Goal: Transaction & Acquisition: Obtain resource

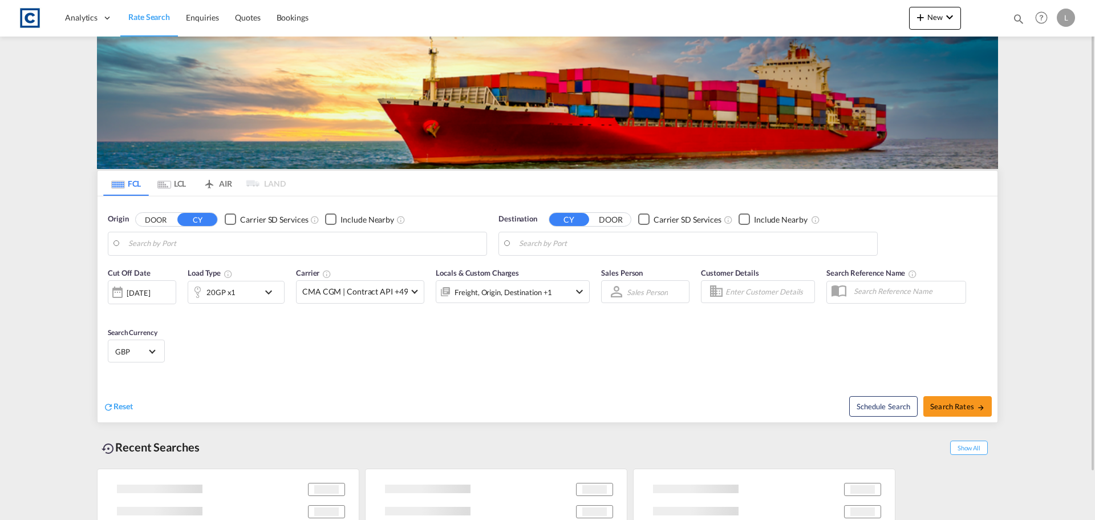
type input "GB-MK12, [PERSON_NAME][GEOGRAPHIC_DATA]"
type input "[GEOGRAPHIC_DATA], [GEOGRAPHIC_DATA]"
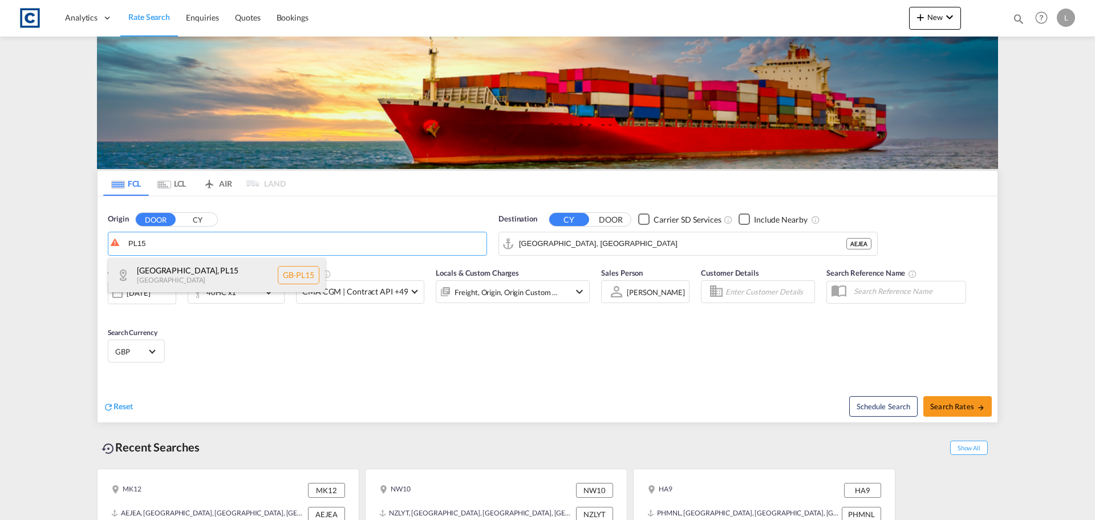
click at [175, 273] on div "[GEOGRAPHIC_DATA] , PL15 [GEOGRAPHIC_DATA] [GEOGRAPHIC_DATA]-PL15" at bounding box center [216, 275] width 217 height 34
type input "GB-PL15, [GEOGRAPHIC_DATA]"
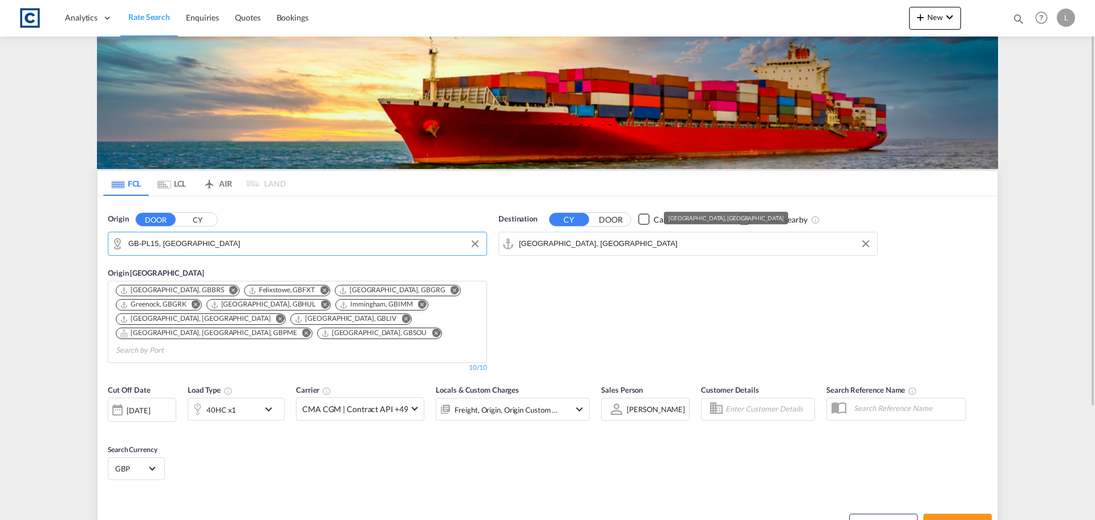
click at [592, 240] on input "[GEOGRAPHIC_DATA], [GEOGRAPHIC_DATA]" at bounding box center [695, 243] width 353 height 17
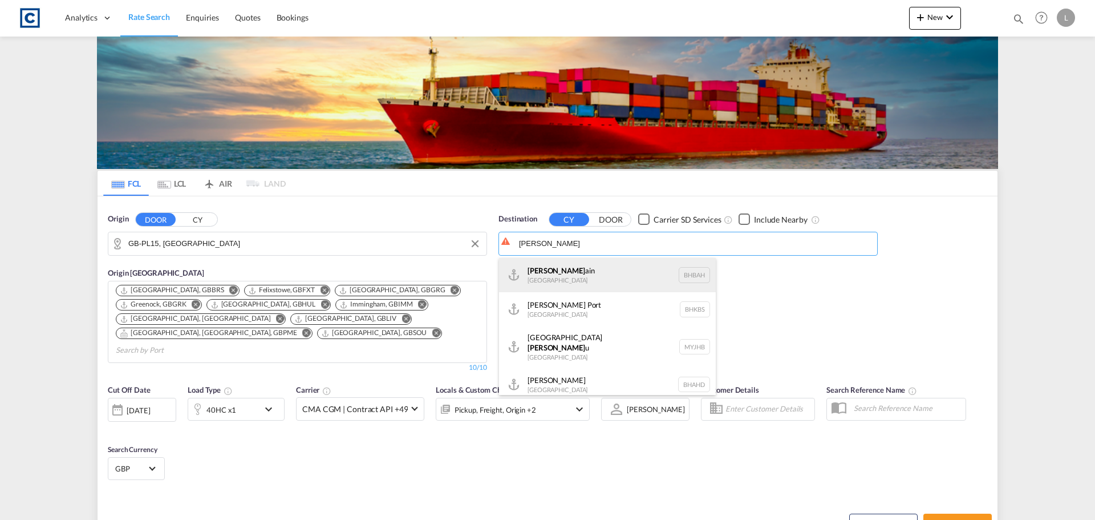
click at [544, 268] on div "[PERSON_NAME] ain [GEOGRAPHIC_DATA] [GEOGRAPHIC_DATA]" at bounding box center [607, 275] width 217 height 34
type input "[GEOGRAPHIC_DATA], BHBAH"
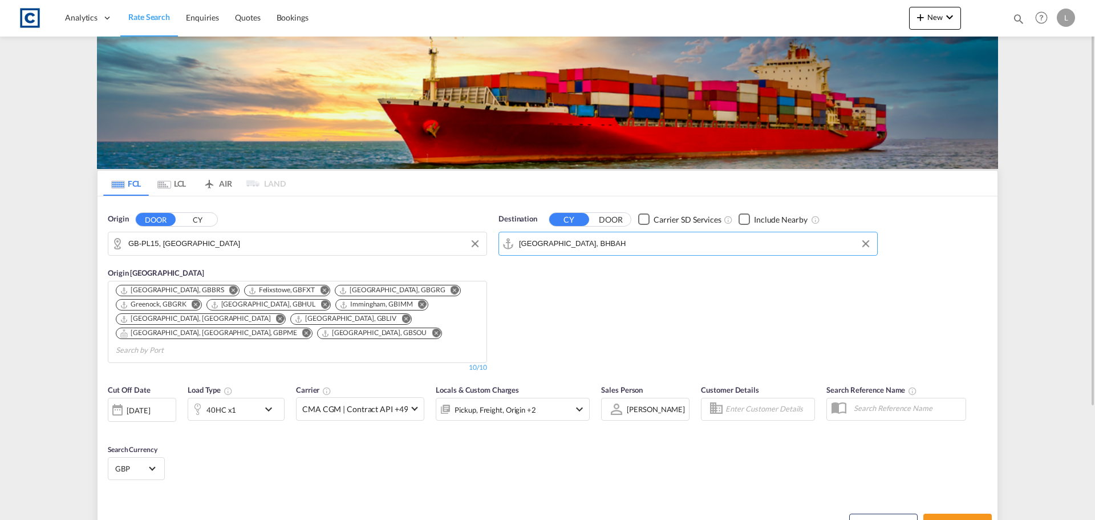
click at [227, 402] on div "40HC x1" at bounding box center [222, 410] width 30 height 16
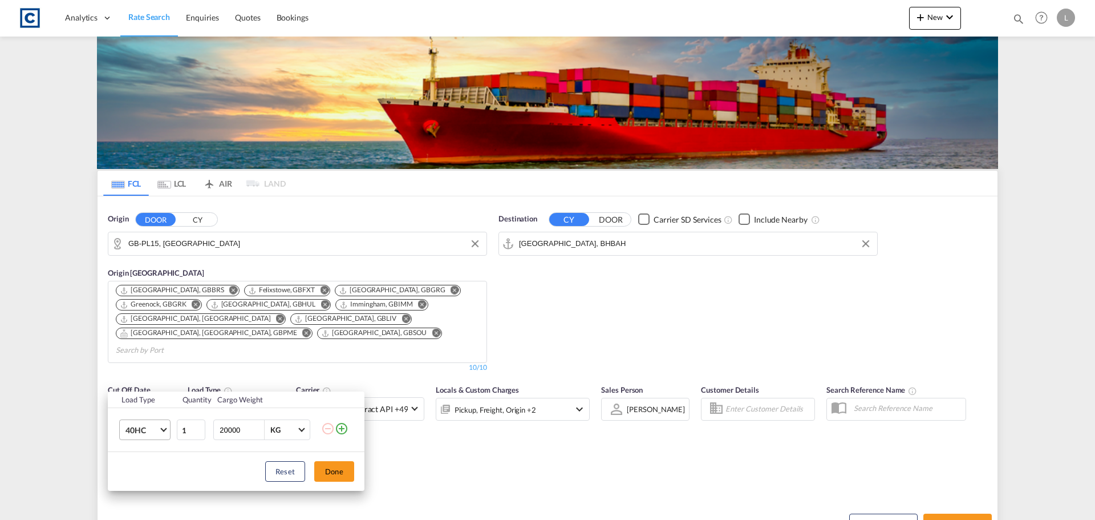
click at [148, 428] on span "40HC" at bounding box center [142, 429] width 33 height 11
click at [144, 367] on md-option "20GP" at bounding box center [155, 375] width 78 height 27
click at [346, 464] on button "Done" at bounding box center [334, 471] width 40 height 21
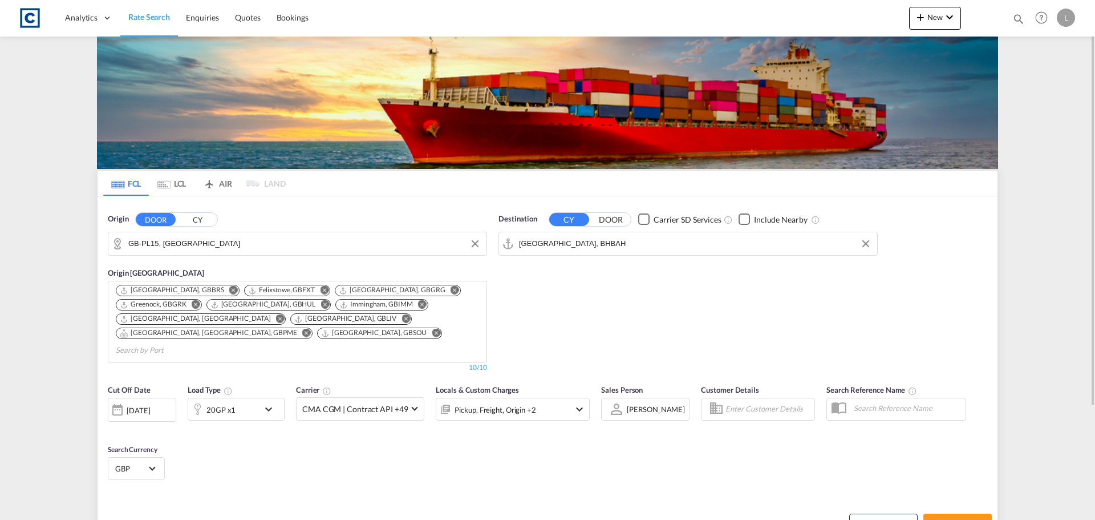
click at [493, 462] on div "Cut Off Date [DATE] [DATE] Load Type 20GP x1 Carrier CMA CGM | Contract API +49…" at bounding box center [548, 433] width 900 height 111
click at [953, 519] on span "Search Rates" at bounding box center [958, 523] width 55 height 9
type input "PL15 to BHBAH / [DATE]"
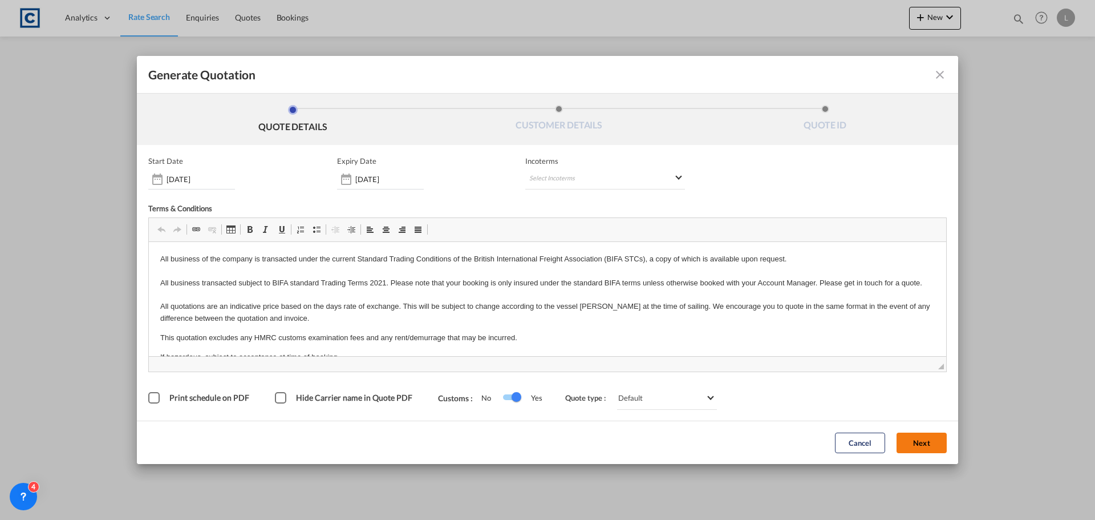
click at [916, 439] on button "Next" at bounding box center [922, 442] width 50 height 21
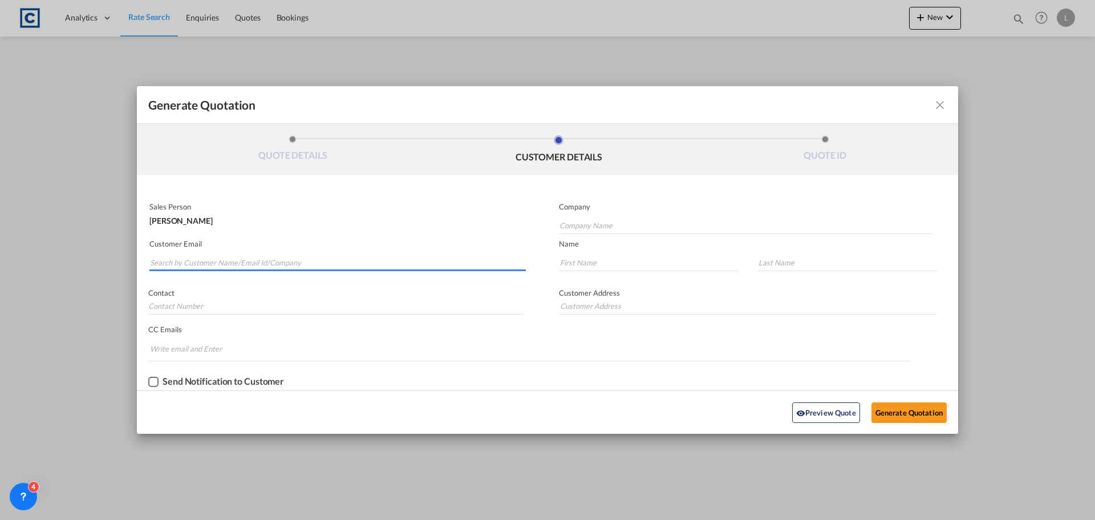
click at [184, 261] on input "Search by Customer Name/Email Id/Company" at bounding box center [338, 262] width 376 height 17
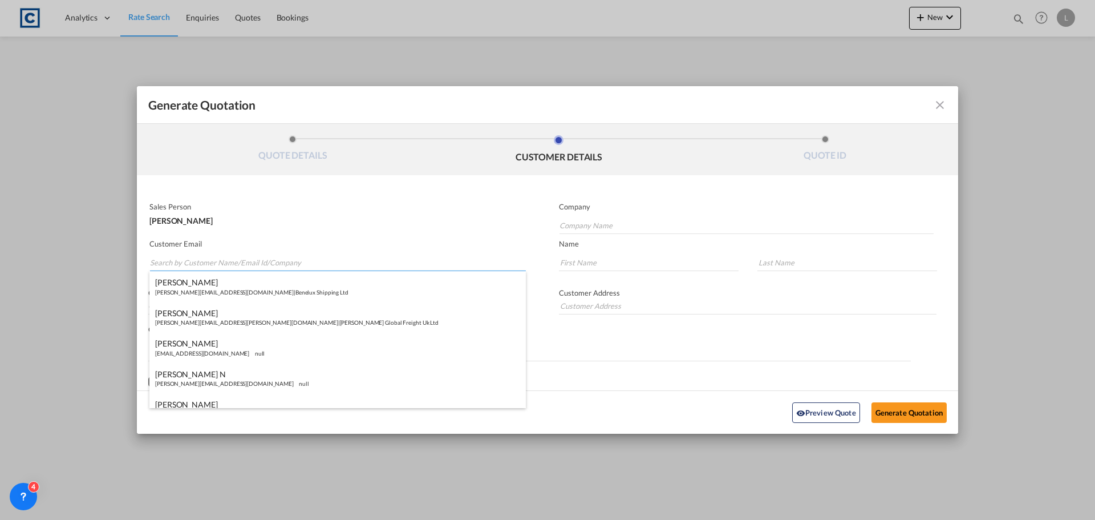
paste input "Sales <[EMAIL_ADDRESS][DOMAIN_NAME]>"
drag, startPoint x: 171, startPoint y: 263, endPoint x: 169, endPoint y: 224, distance: 38.9
click at [171, 252] on md-autocomplete-wrap "Sales <[EMAIL_ADDRESS][DOMAIN_NAME]>" at bounding box center [337, 259] width 377 height 23
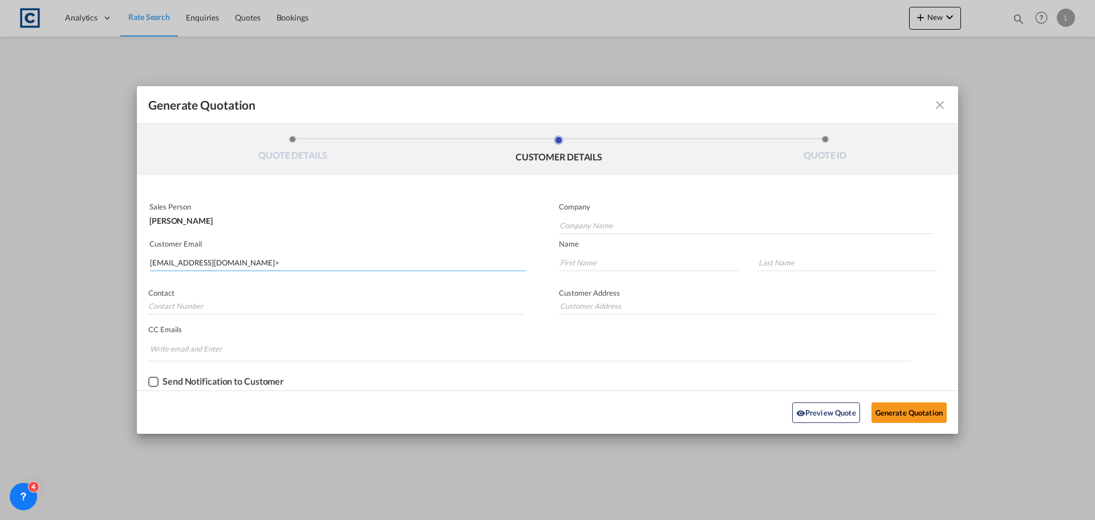
click at [216, 262] on input "[EMAIL_ADDRESS][DOMAIN_NAME]>" at bounding box center [338, 262] width 376 height 17
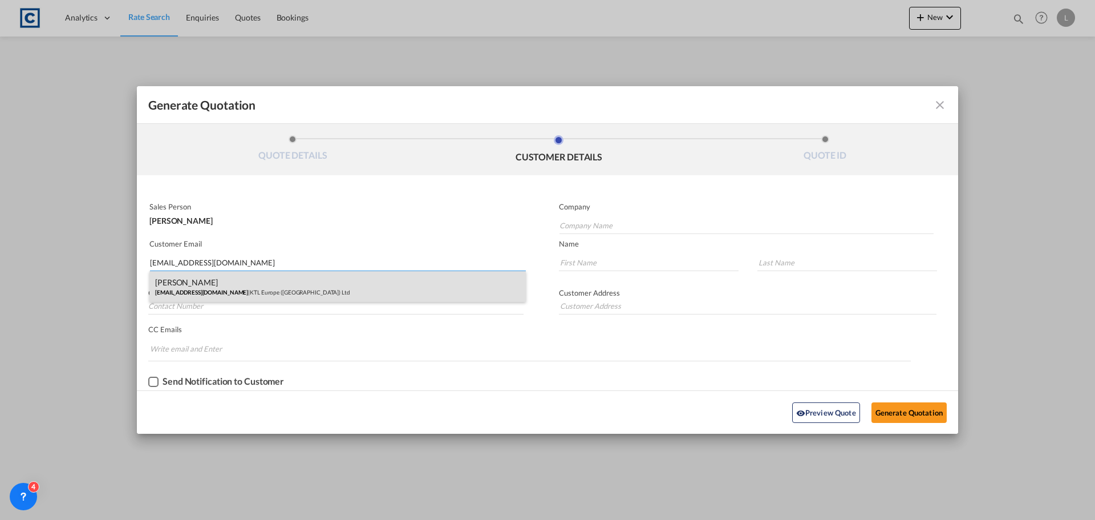
type input "[EMAIL_ADDRESS][DOMAIN_NAME]"
click at [189, 292] on div "[PERSON_NAME] [EMAIL_ADDRESS][DOMAIN_NAME] | KTL Europe ([GEOGRAPHIC_DATA]) Ltd" at bounding box center [337, 286] width 377 height 31
type input "KTL Europe ([GEOGRAPHIC_DATA]) Ltd"
type input "[PERSON_NAME]"
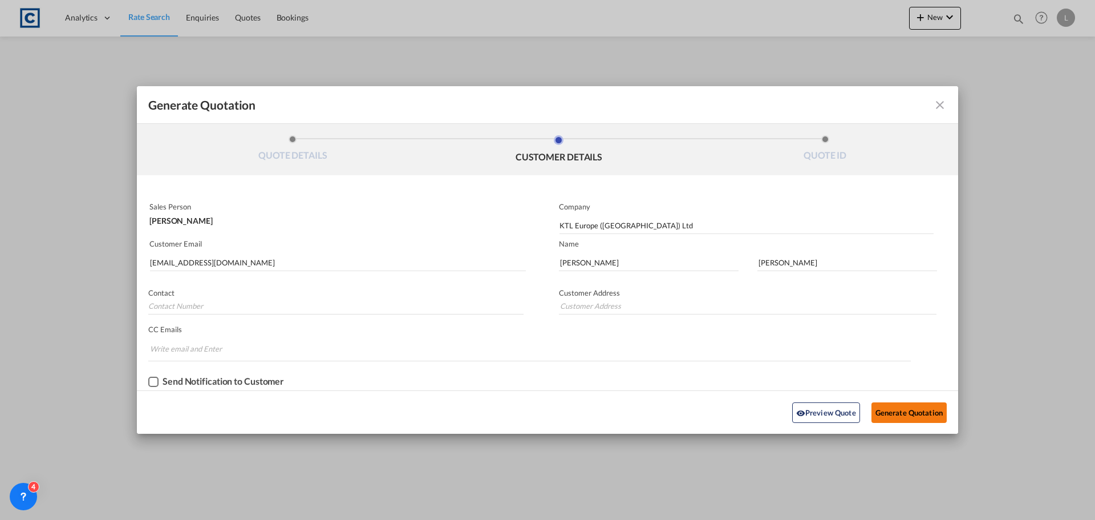
click at [901, 409] on button "Generate Quotation" at bounding box center [909, 412] width 75 height 21
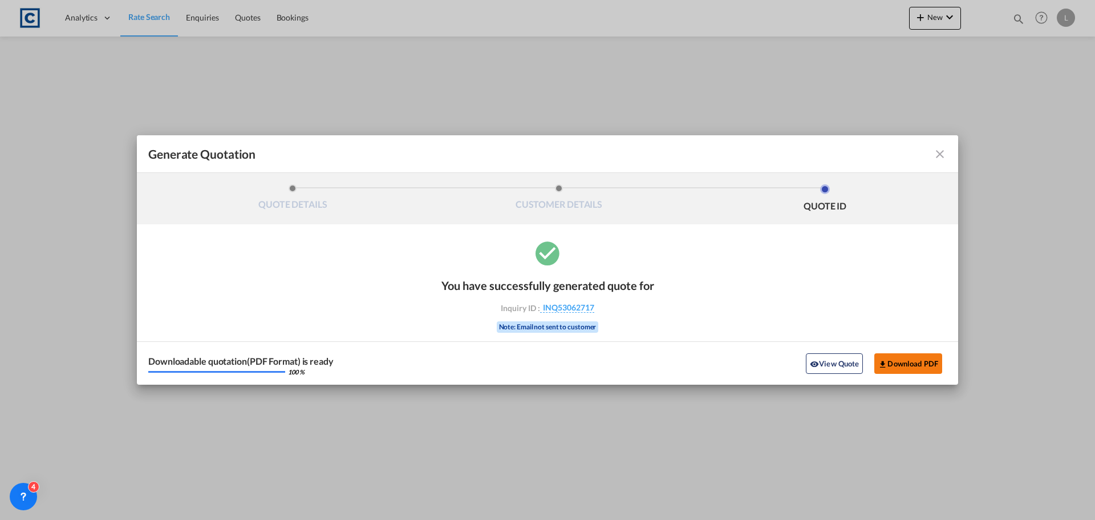
click at [902, 363] on button "Download PDF" at bounding box center [909, 363] width 68 height 21
